Goal: Transaction & Acquisition: Purchase product/service

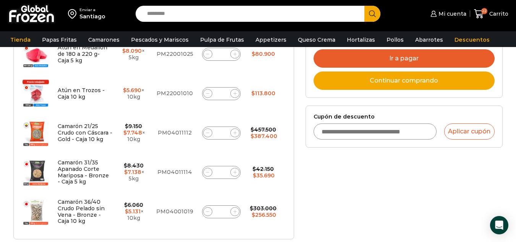
scroll to position [191, 0]
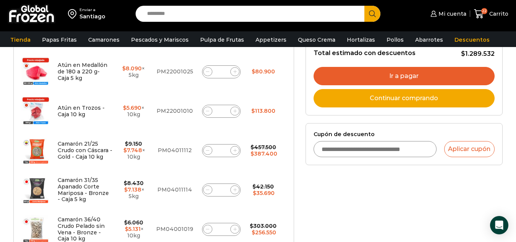
click at [338, 146] on input "Cupón de descuento" at bounding box center [375, 149] width 123 height 16
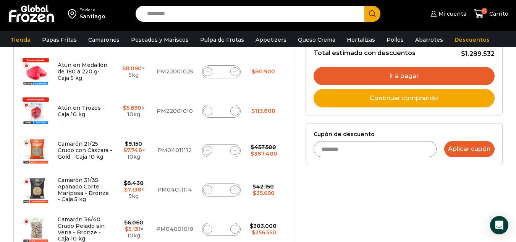
type input "*******"
click at [478, 151] on button "Aplicar cupón" at bounding box center [469, 149] width 50 height 16
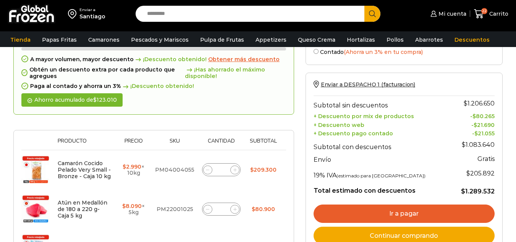
scroll to position [115, 0]
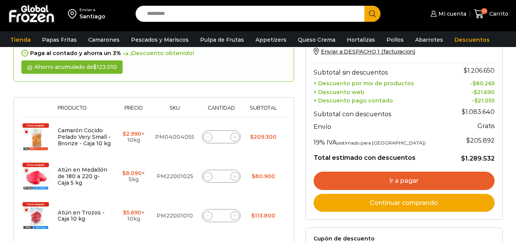
click at [403, 185] on link "Ir a pagar" at bounding box center [404, 181] width 181 height 18
click at [403, 179] on link "Ir a pagar" at bounding box center [404, 181] width 181 height 18
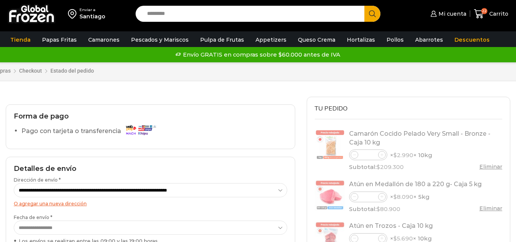
select select "*"
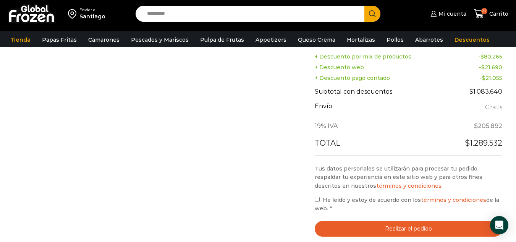
scroll to position [382, 0]
click at [387, 233] on button "Realizar el pedido" at bounding box center [409, 228] width 188 height 16
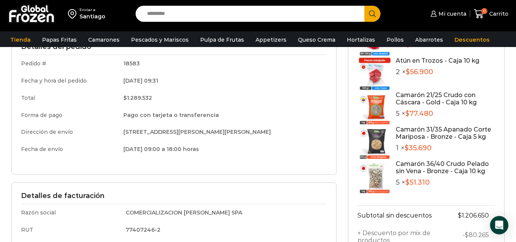
scroll to position [115, 0]
